Goal: Transaction & Acquisition: Purchase product/service

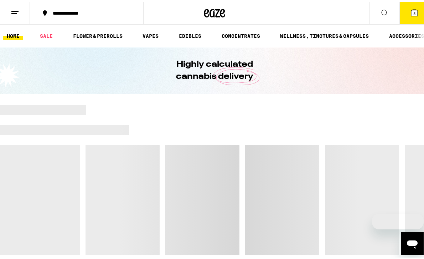
click at [210, 15] on icon at bounding box center [214, 11] width 11 height 9
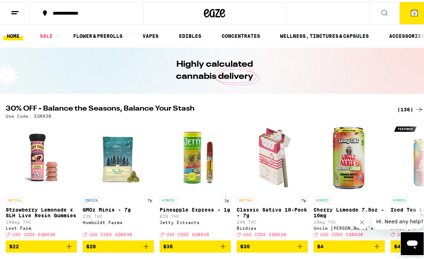
click at [398, 108] on div "(136)" at bounding box center [410, 107] width 26 height 9
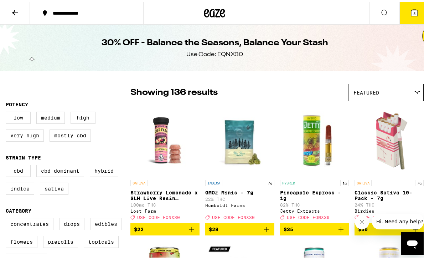
click at [103, 228] on label "Edibles" at bounding box center [106, 222] width 32 height 12
click at [7, 217] on input "Edibles" at bounding box center [7, 217] width 0 height 0
checkbox input "true"
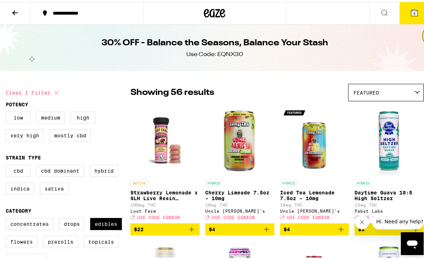
click at [223, 12] on div at bounding box center [214, 11] width 143 height 23
click at [220, 11] on icon at bounding box center [222, 11] width 5 height 9
